Goal: Check status: Check status

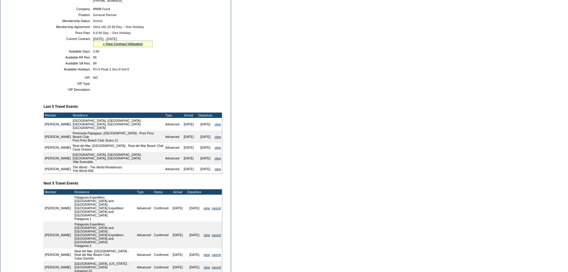
scroll to position [119, 0]
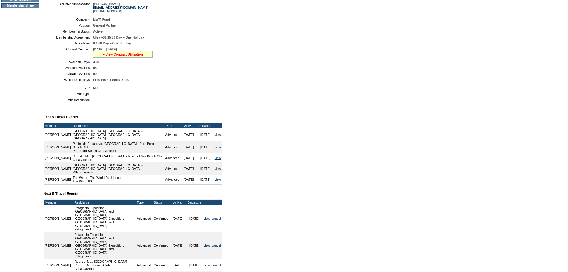
click at [132, 56] on link "» View Contract Utilization" at bounding box center [123, 54] width 40 height 4
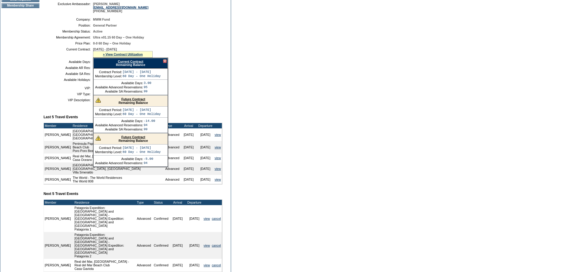
click at [129, 101] on link "Future Contract" at bounding box center [133, 99] width 24 height 4
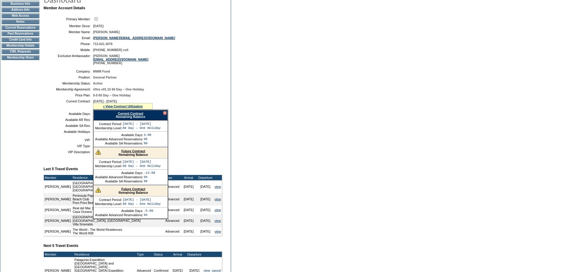
scroll to position [0, 0]
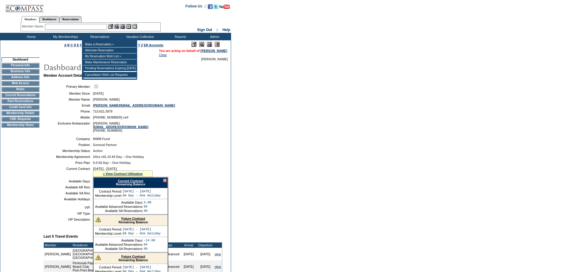
click at [92, 27] on input "text" at bounding box center [76, 27] width 62 height 6
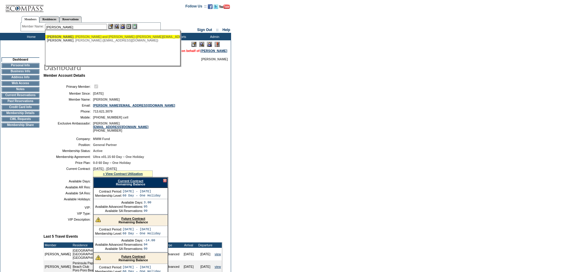
click at [82, 37] on div "McCambridge , John and Pam (mccambridge.john@gmail.com)" at bounding box center [112, 37] width 131 height 4
type input "McCambridge, John and Pam (mccambridge.john@gmail.com)"
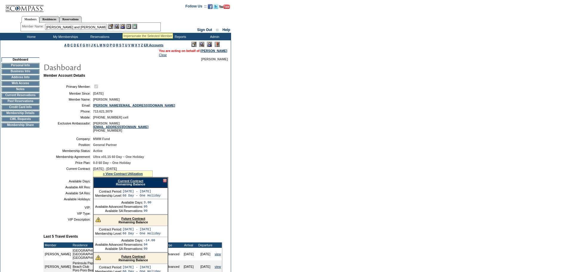
click at [123, 25] on img at bounding box center [122, 26] width 5 height 5
click at [117, 27] on img at bounding box center [116, 26] width 5 height 5
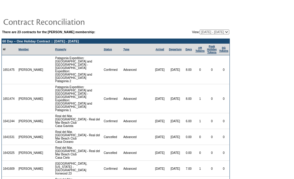
scroll to position [35, 0]
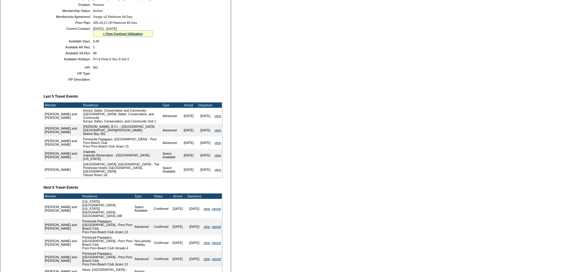
scroll to position [119, 0]
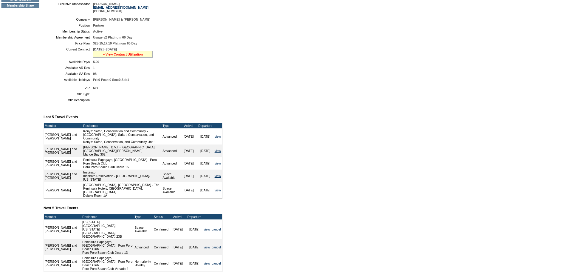
click at [133, 56] on link "» View Contract Utilization" at bounding box center [123, 54] width 40 height 4
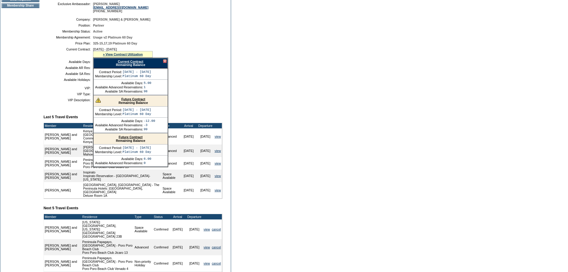
click at [131, 101] on link "Future Contract" at bounding box center [133, 99] width 24 height 4
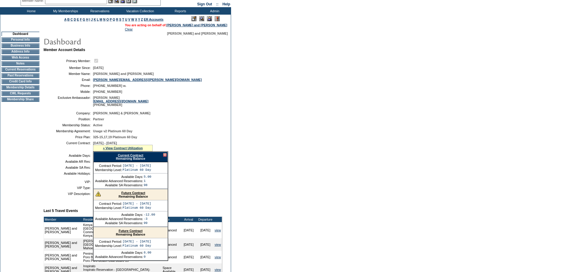
scroll to position [0, 0]
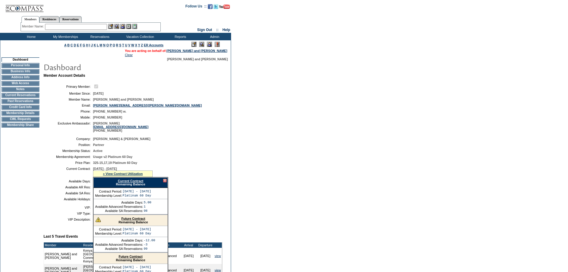
click at [32, 37] on td "Home" at bounding box center [30, 36] width 34 height 7
